Goal: Transaction & Acquisition: Purchase product/service

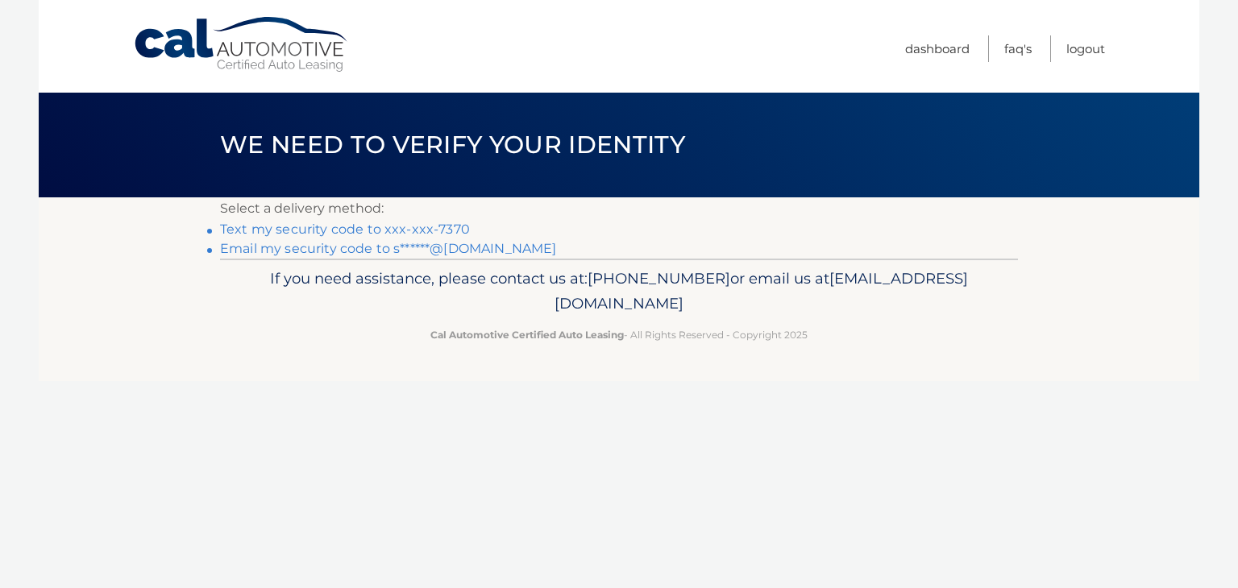
click at [442, 251] on link "Email my security code to s******@[DOMAIN_NAME]" at bounding box center [388, 248] width 337 height 15
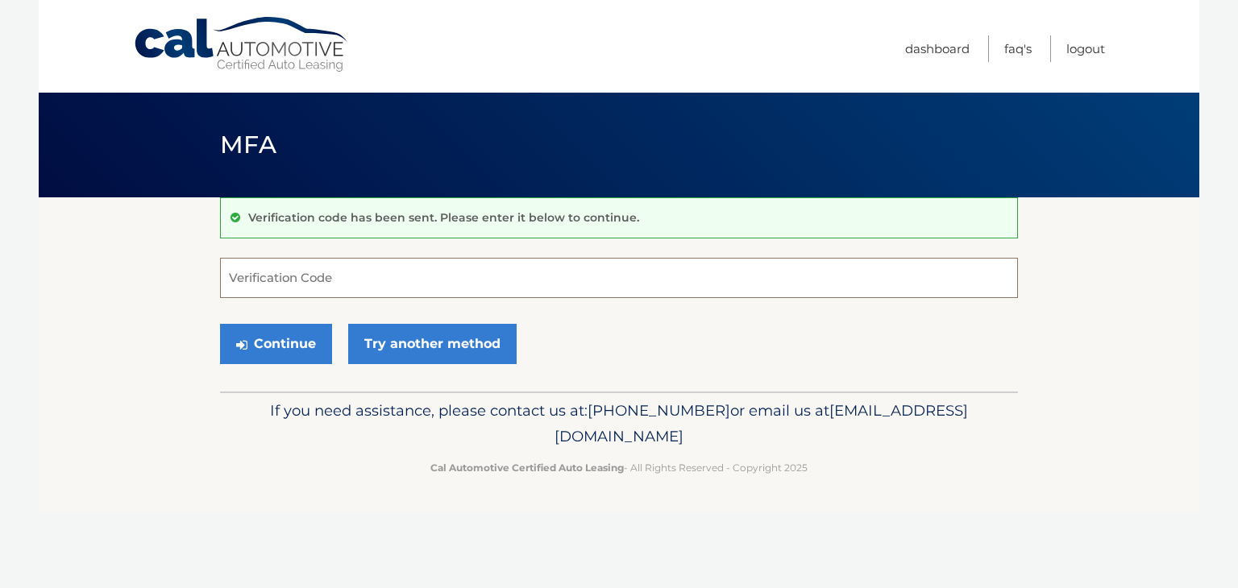
click at [380, 282] on input "Verification Code" at bounding box center [619, 278] width 798 height 40
type input "736392"
click at [277, 349] on button "Continue" at bounding box center [276, 344] width 112 height 40
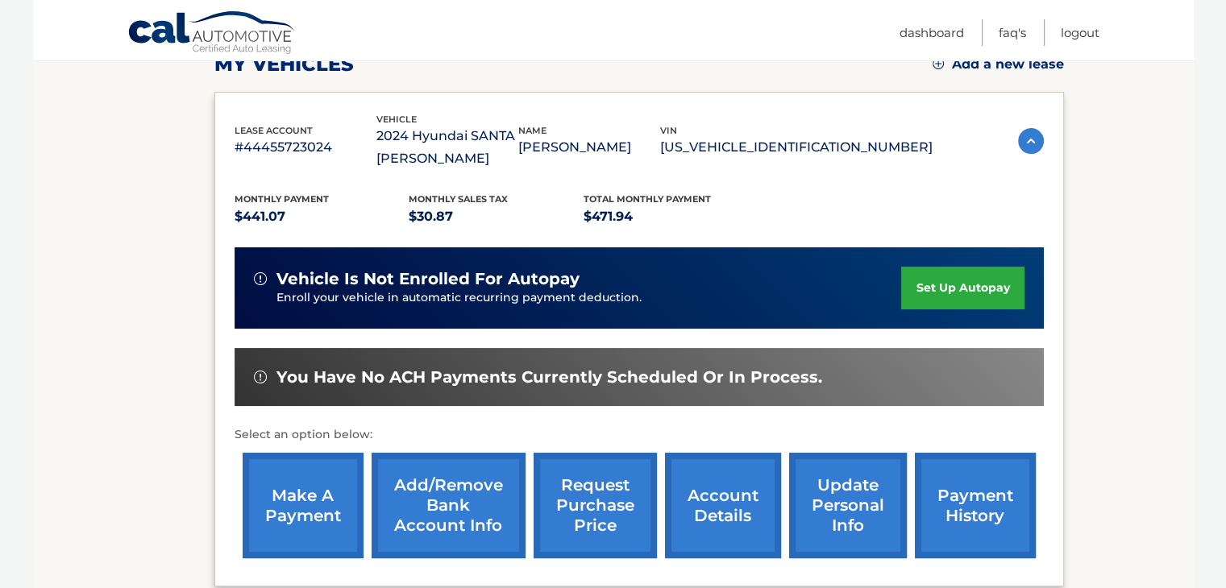
scroll to position [247, 0]
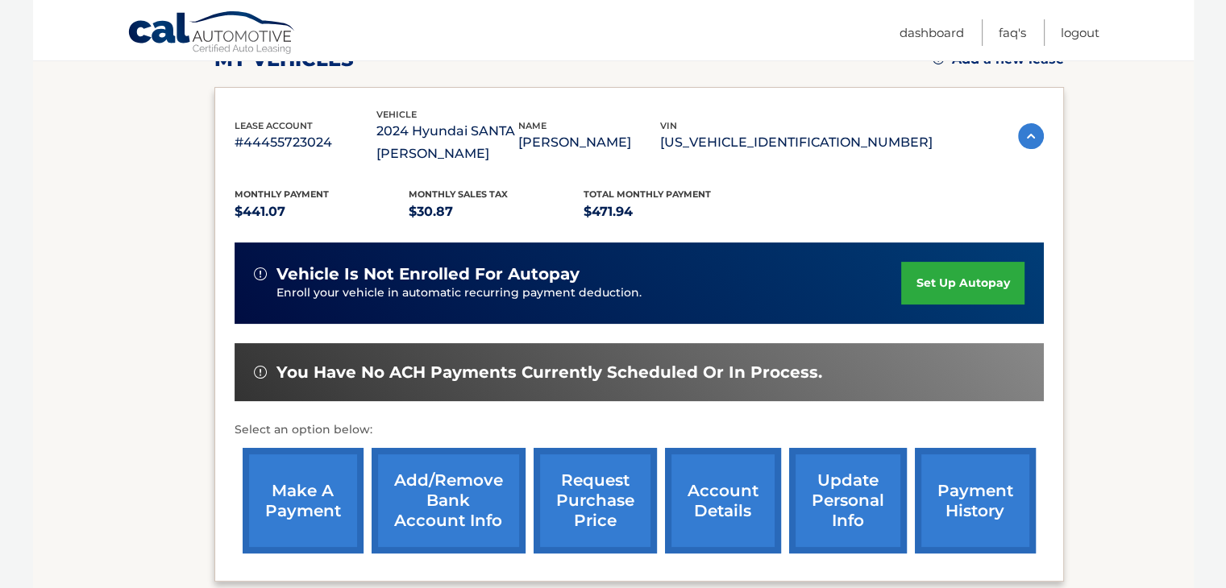
click at [287, 494] on link "make a payment" at bounding box center [303, 501] width 121 height 106
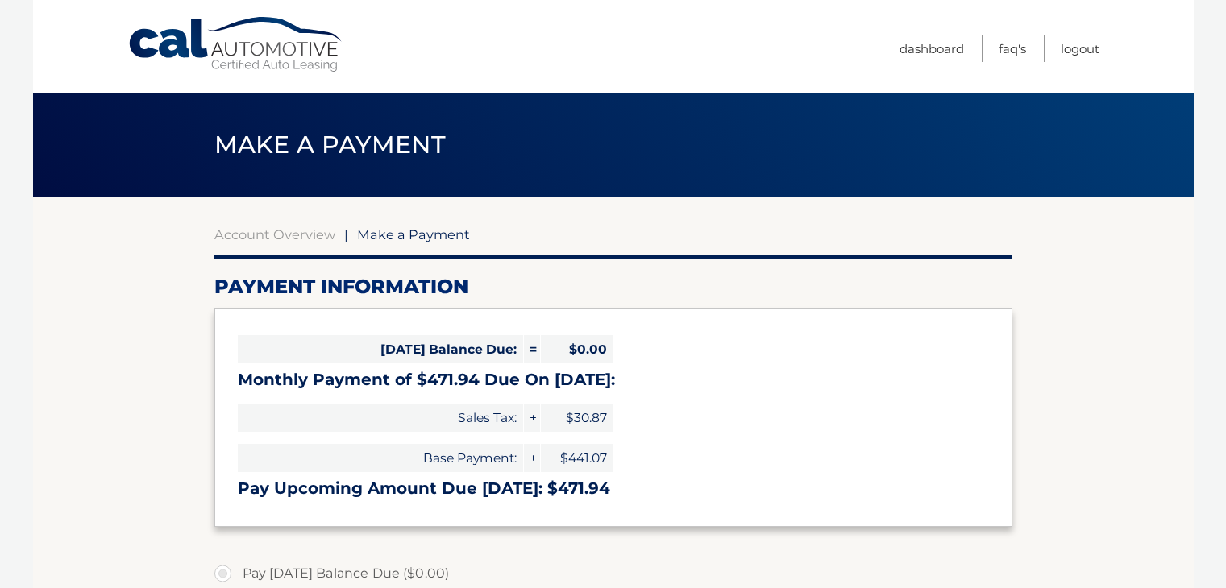
select select "NzQ3MWQyYjItMDFjMy00YzM3LTg5YTMtMTc2NTg1NTA2MTky"
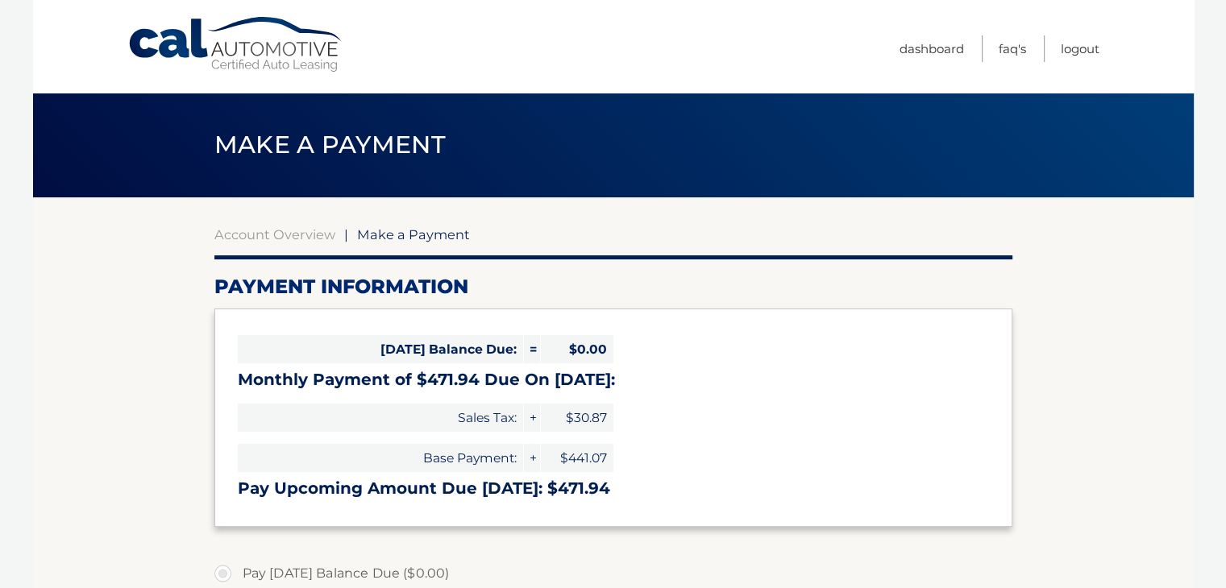
click at [287, 494] on h3 "Pay Upcoming Amount Due Sep 13: $471.94" at bounding box center [613, 489] width 751 height 20
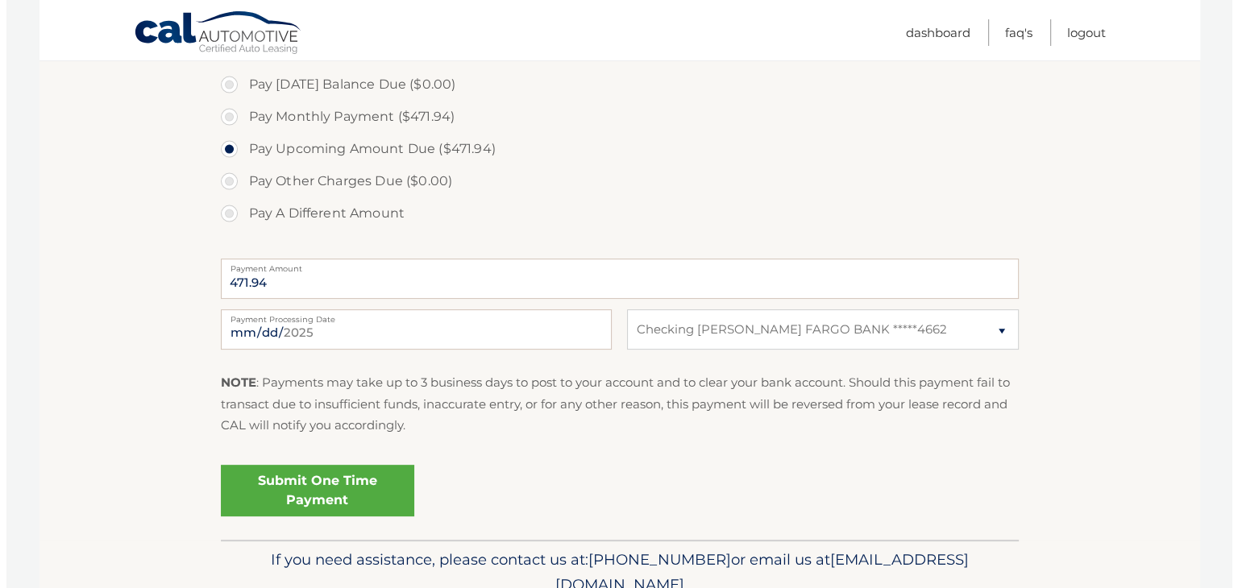
scroll to position [494, 0]
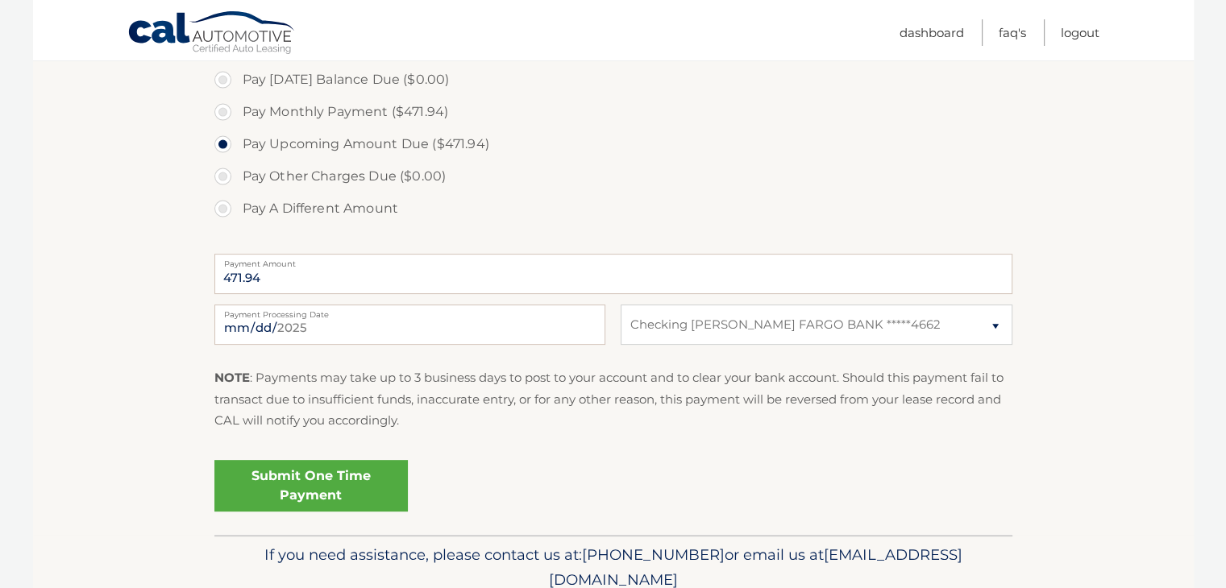
click at [297, 488] on link "Submit One Time Payment" at bounding box center [310, 486] width 193 height 52
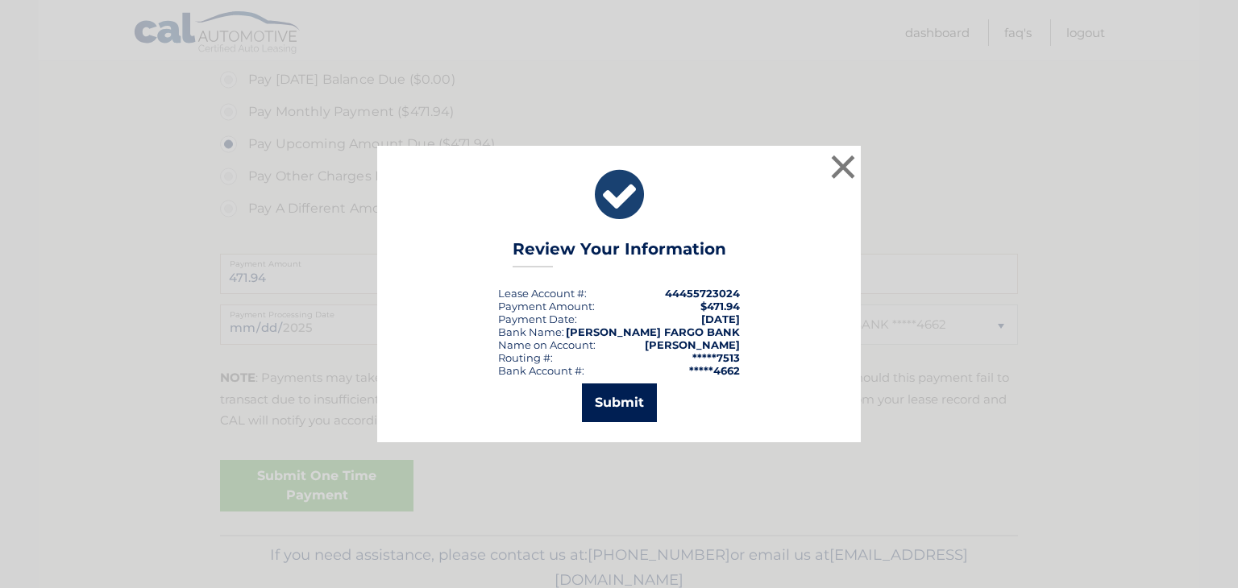
click at [627, 401] on button "Submit" at bounding box center [619, 403] width 75 height 39
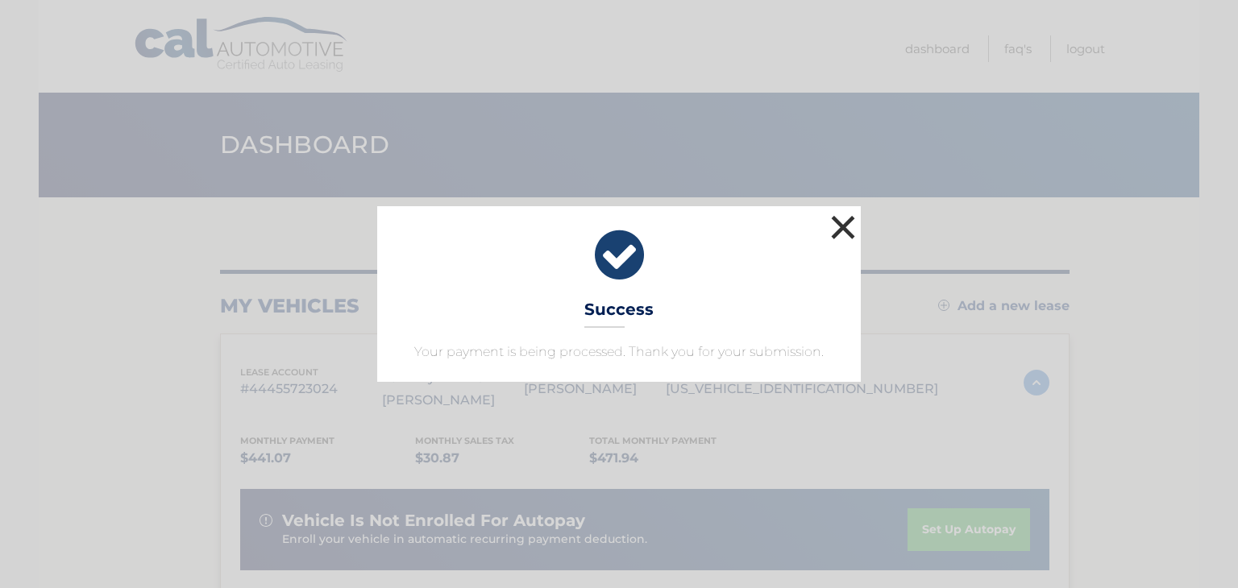
click at [840, 222] on button "×" at bounding box center [843, 227] width 32 height 32
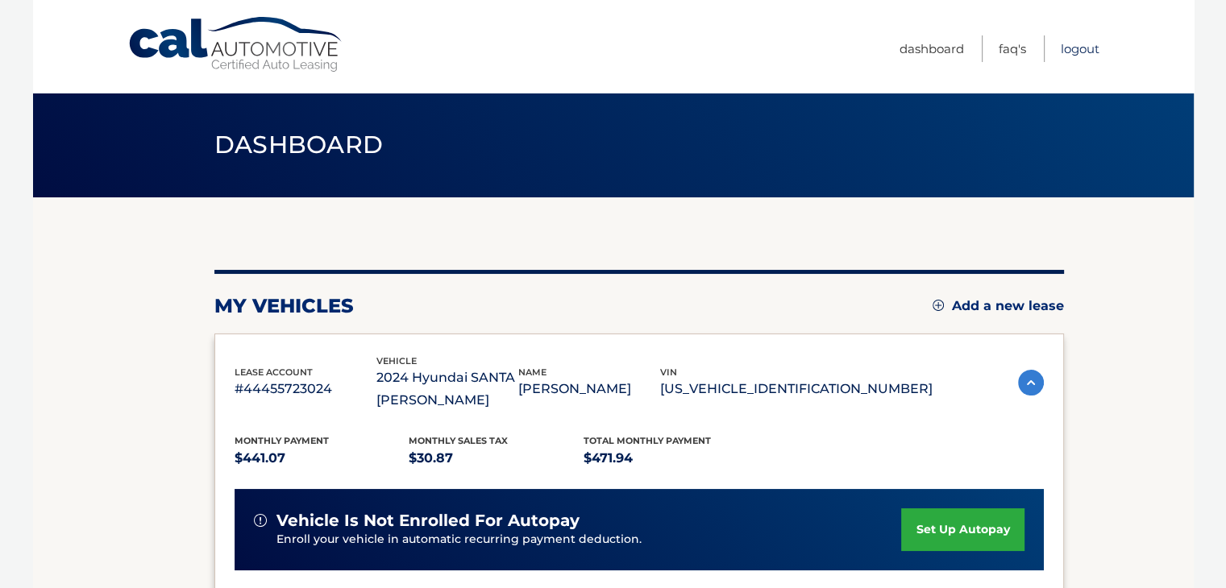
click at [1074, 49] on link "Logout" at bounding box center [1080, 48] width 39 height 27
